Goal: Information Seeking & Learning: Understand process/instructions

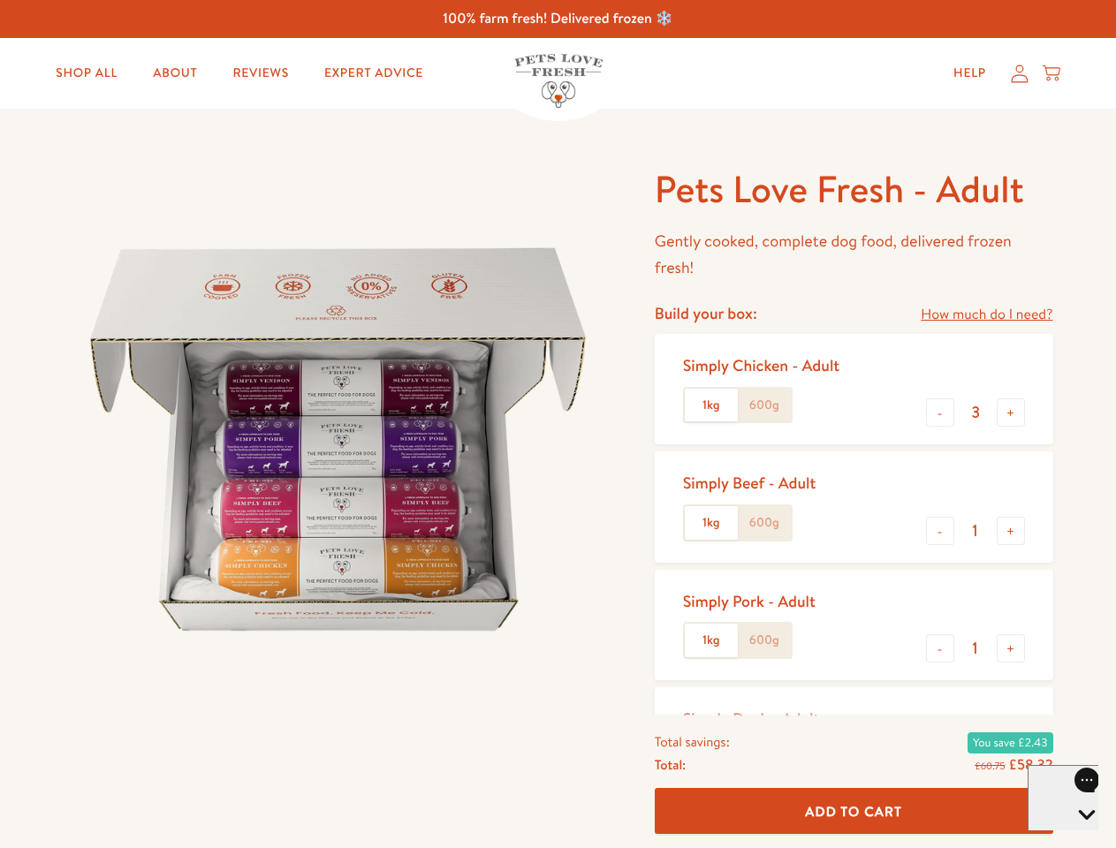
click at [558, 424] on img at bounding box center [338, 439] width 549 height 549
click at [986, 315] on link "How much do I need?" at bounding box center [987, 315] width 132 height 24
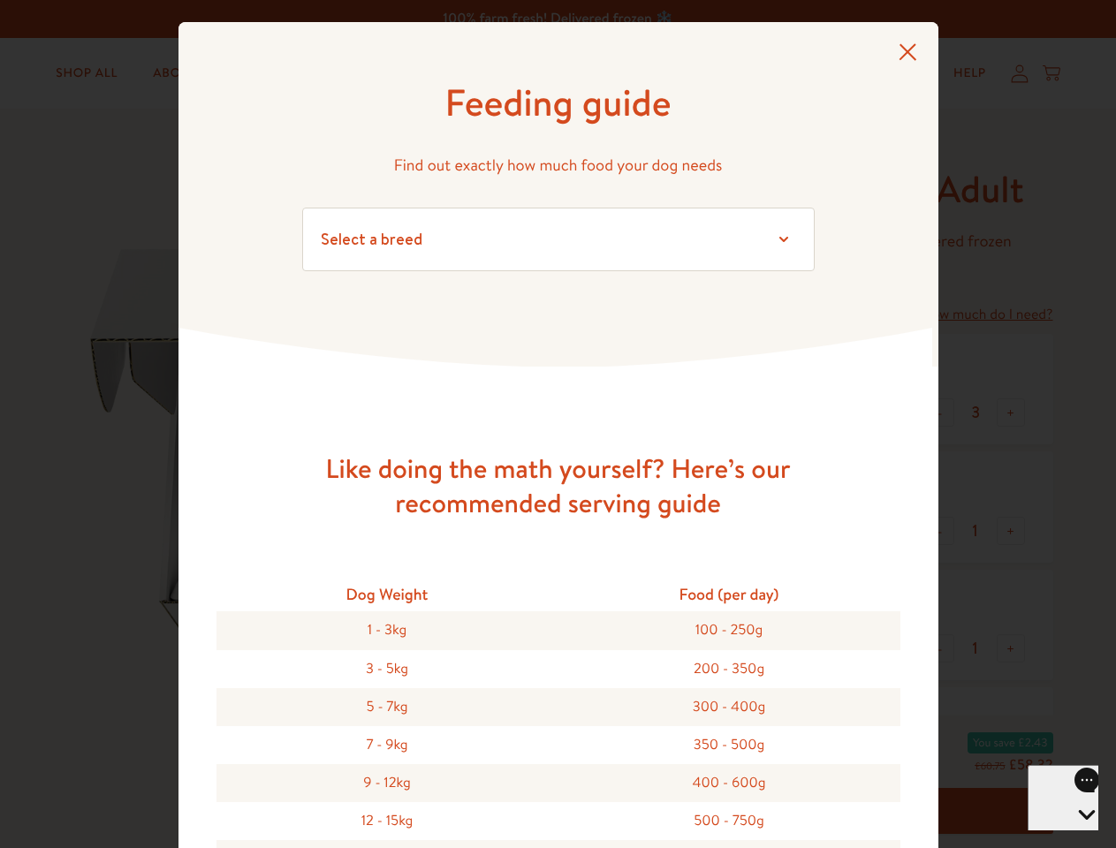
click at [940, 413] on div "Feeding guide Find out exactly how much food your dog needs Select a breed Affe…" at bounding box center [558, 424] width 1116 height 848
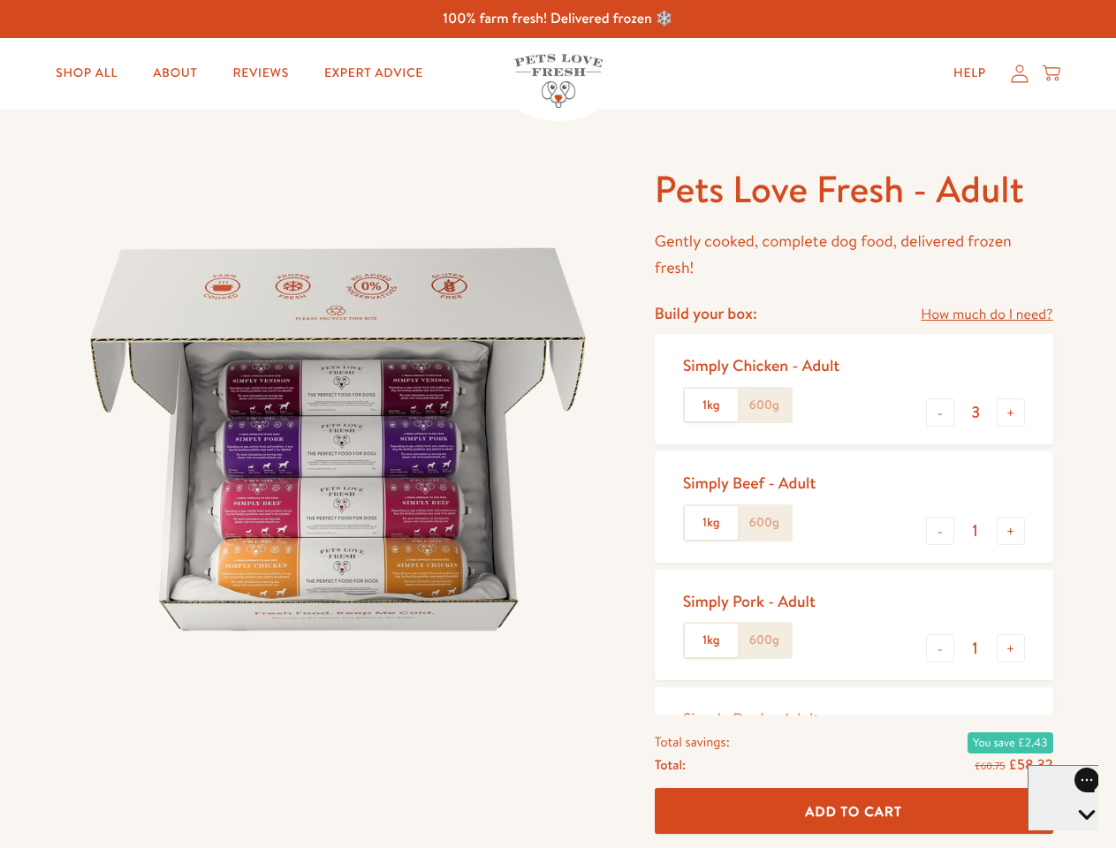
click at [1011, 413] on button "+" at bounding box center [1011, 413] width 28 height 28
type input "4"
click at [940, 531] on button "-" at bounding box center [940, 531] width 28 height 28
click at [1011, 531] on button "+" at bounding box center [1011, 531] width 28 height 28
type input "1"
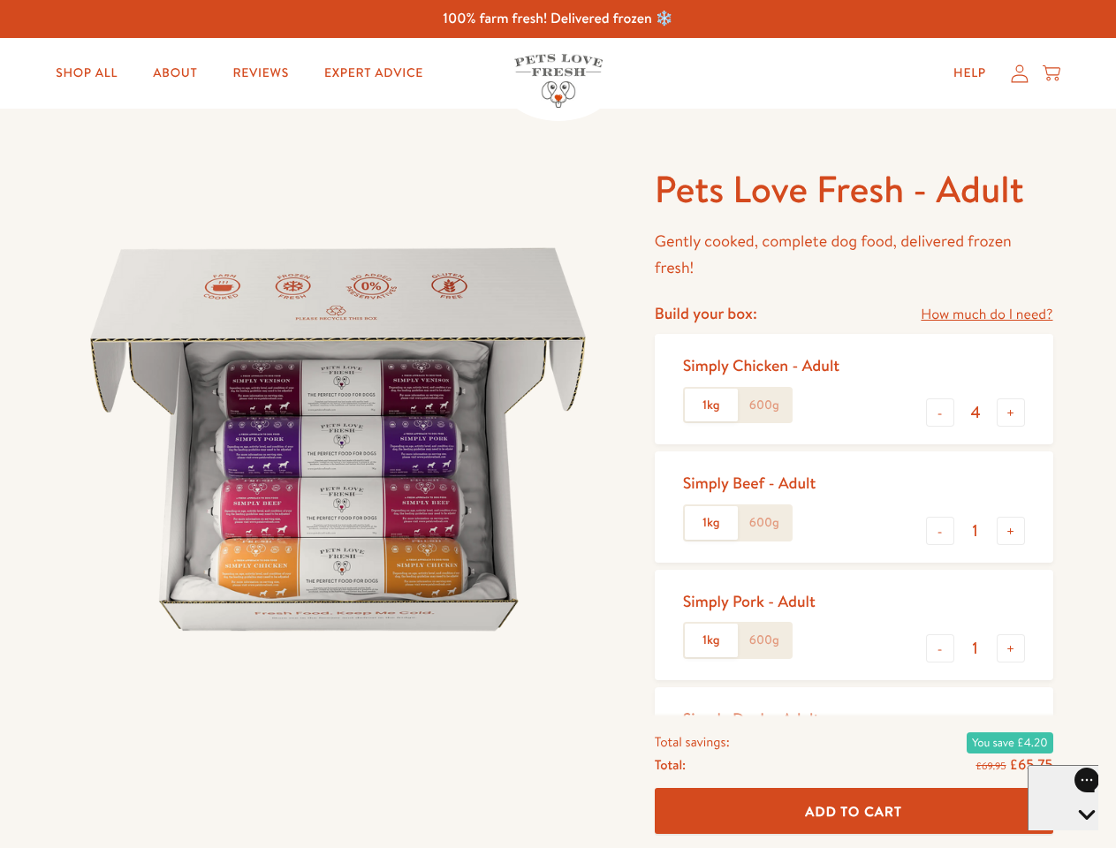
click at [940, 649] on button "-" at bounding box center [940, 649] width 28 height 28
click at [1011, 649] on button "+" at bounding box center [1011, 649] width 28 height 28
type input "1"
